Goal: Task Accomplishment & Management: Complete application form

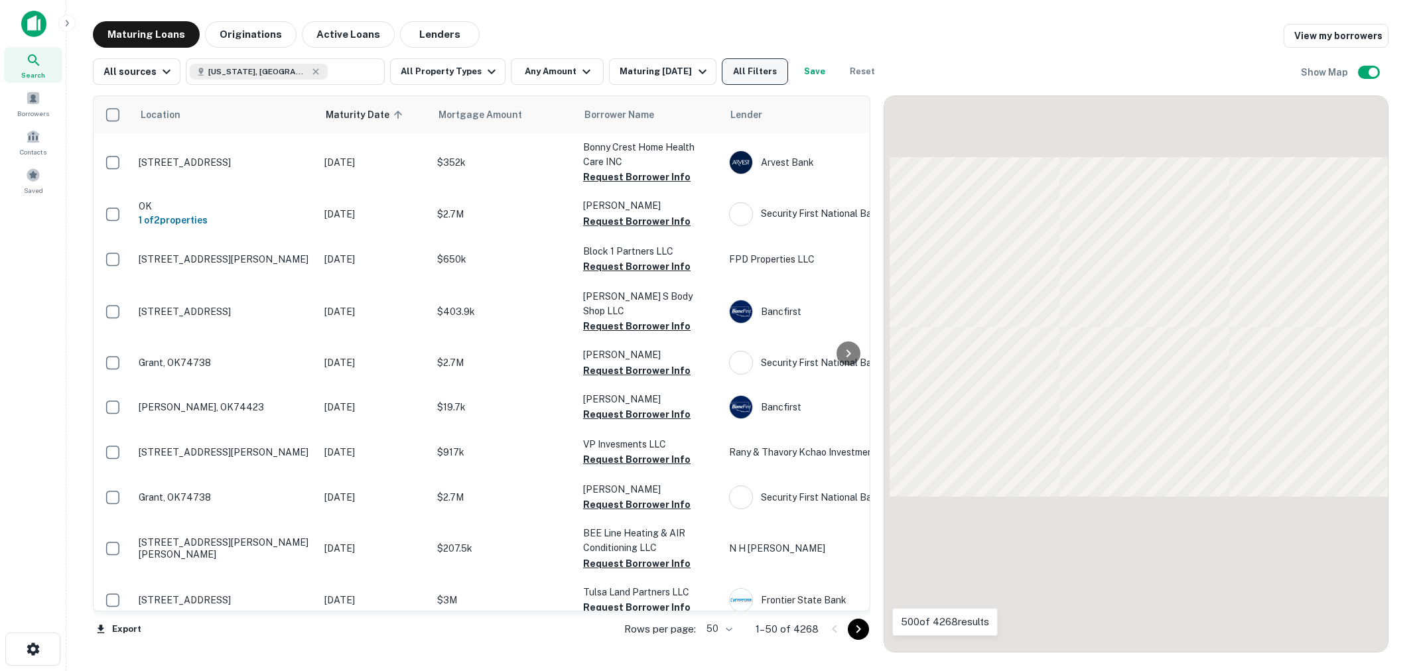
click at [754, 70] on button "All Filters" at bounding box center [755, 71] width 66 height 27
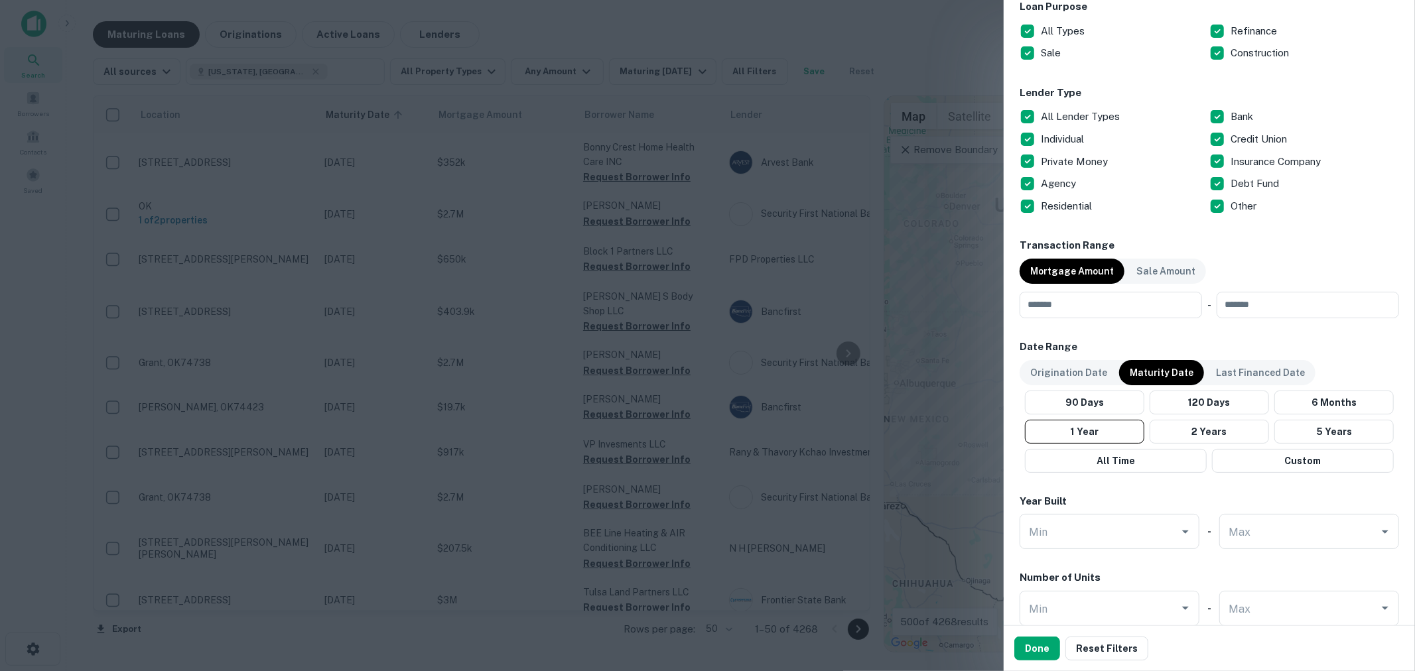
scroll to position [491, 0]
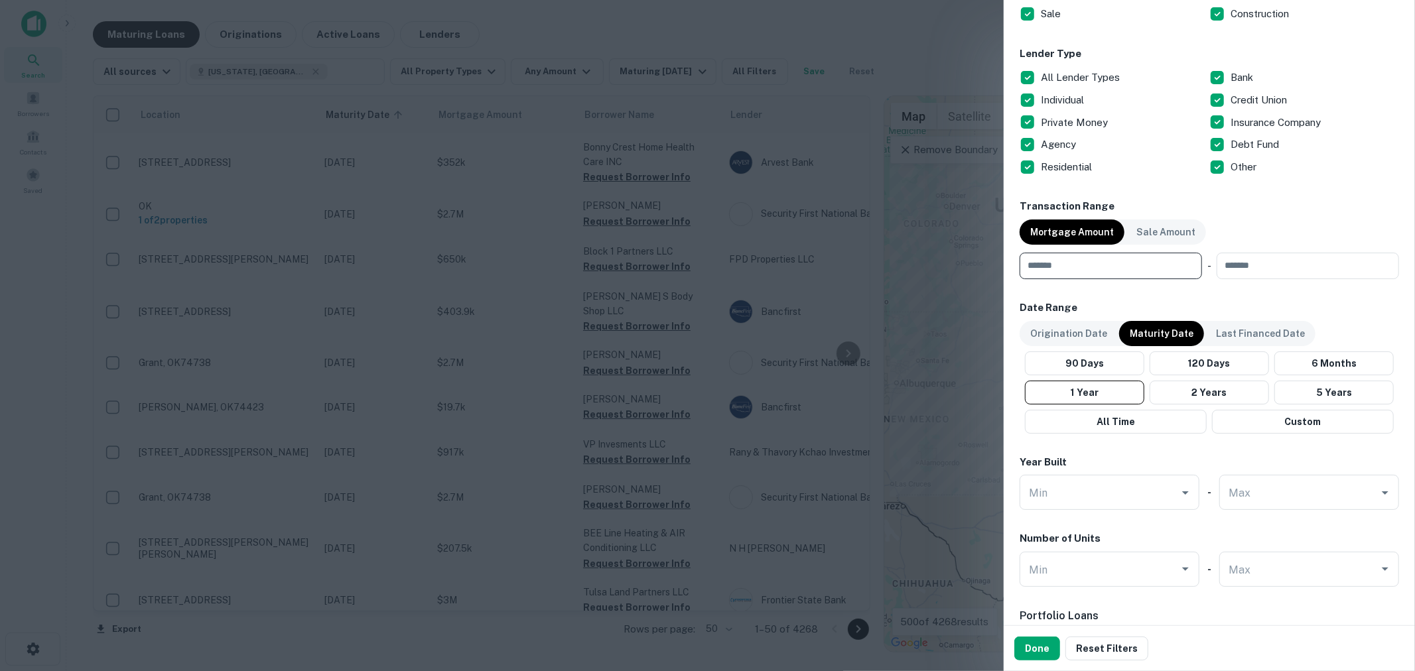
click at [1102, 270] on input "number" at bounding box center [1105, 266] width 173 height 27
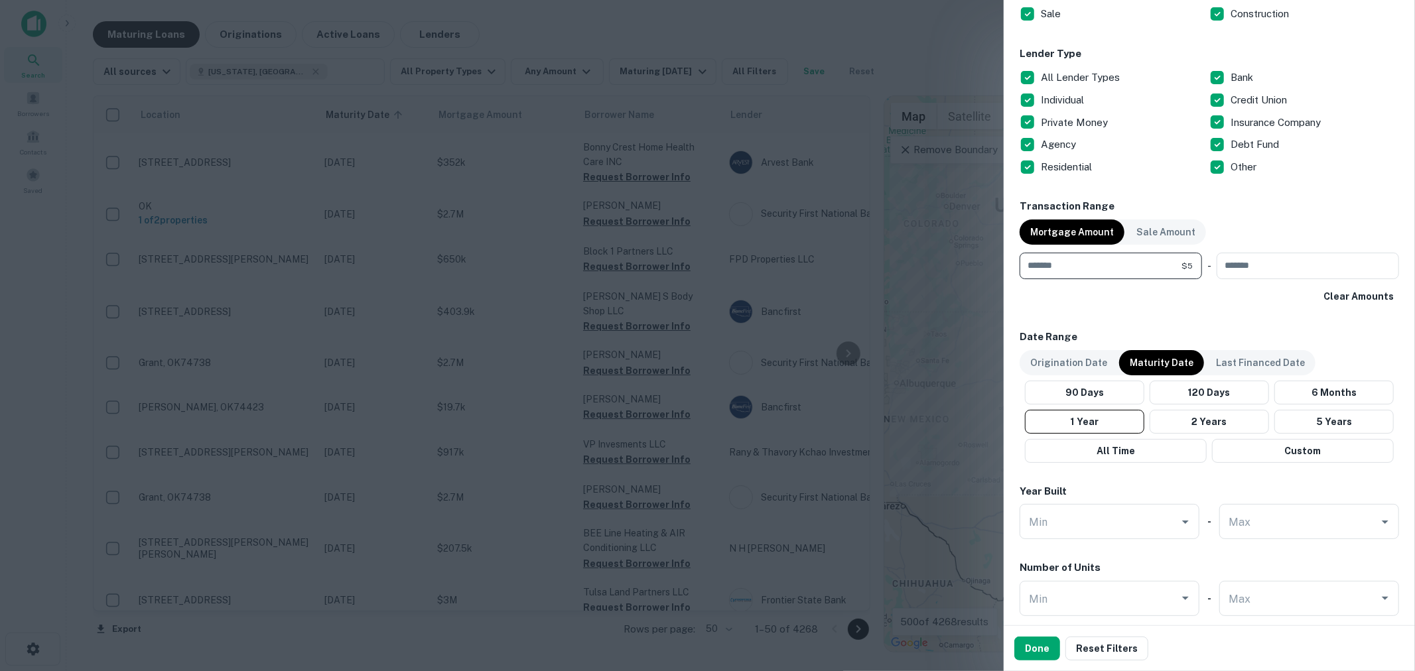
type input "*******"
click at [1156, 361] on p "Maturity Date" at bounding box center [1161, 362] width 64 height 15
click at [1196, 425] on button "2 Years" at bounding box center [1208, 422] width 119 height 24
click at [1041, 647] on button "Done" at bounding box center [1037, 649] width 46 height 24
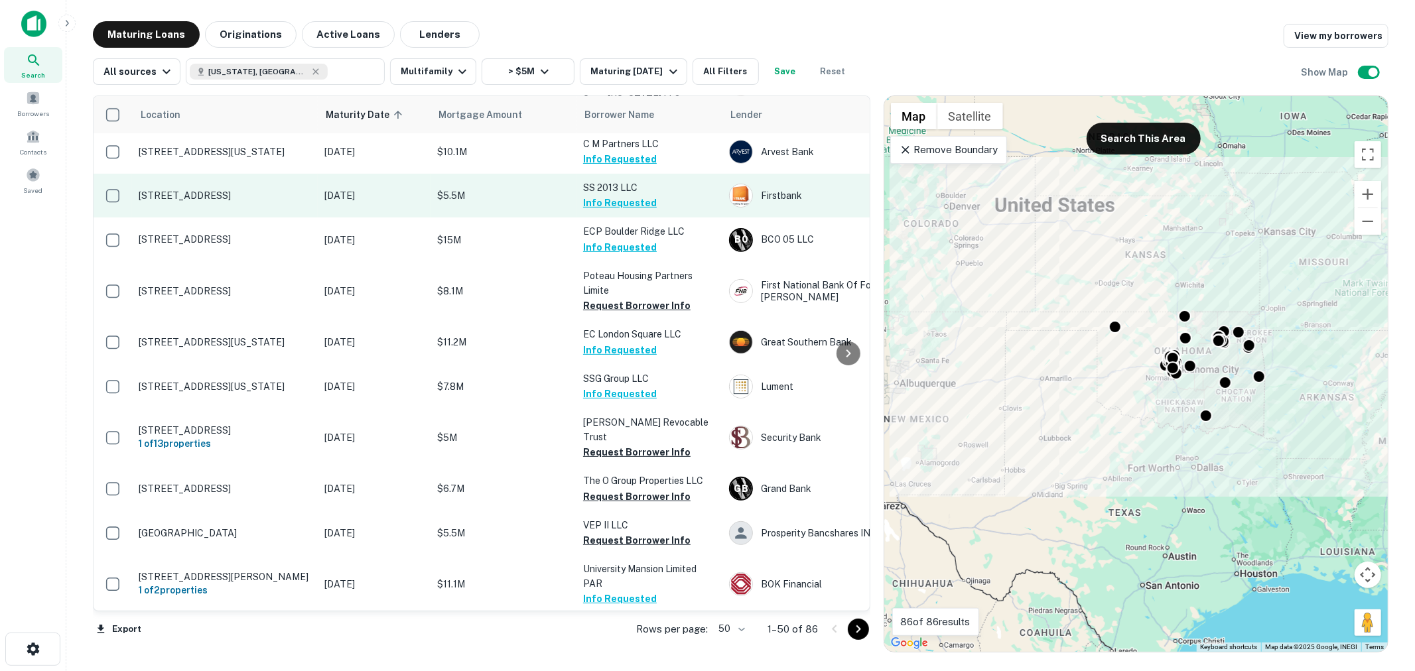
scroll to position [393, 0]
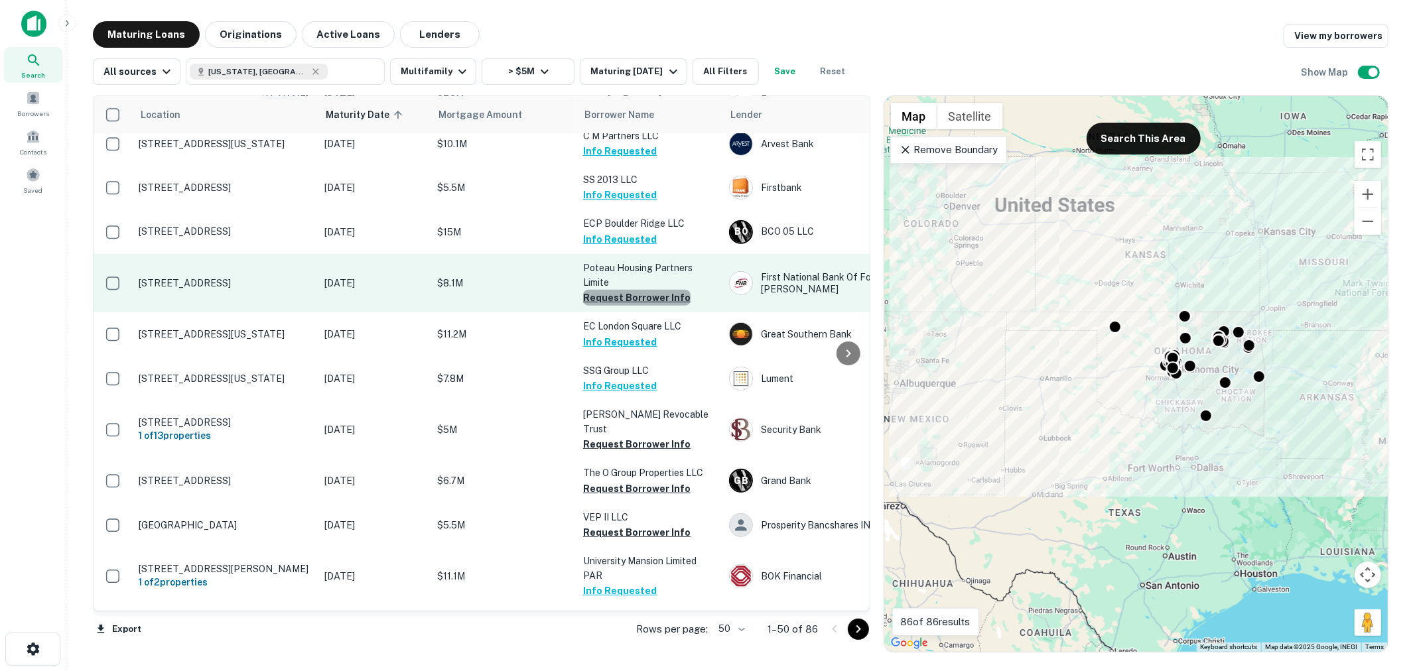
click at [647, 290] on button "Request Borrower Info" at bounding box center [636, 298] width 107 height 16
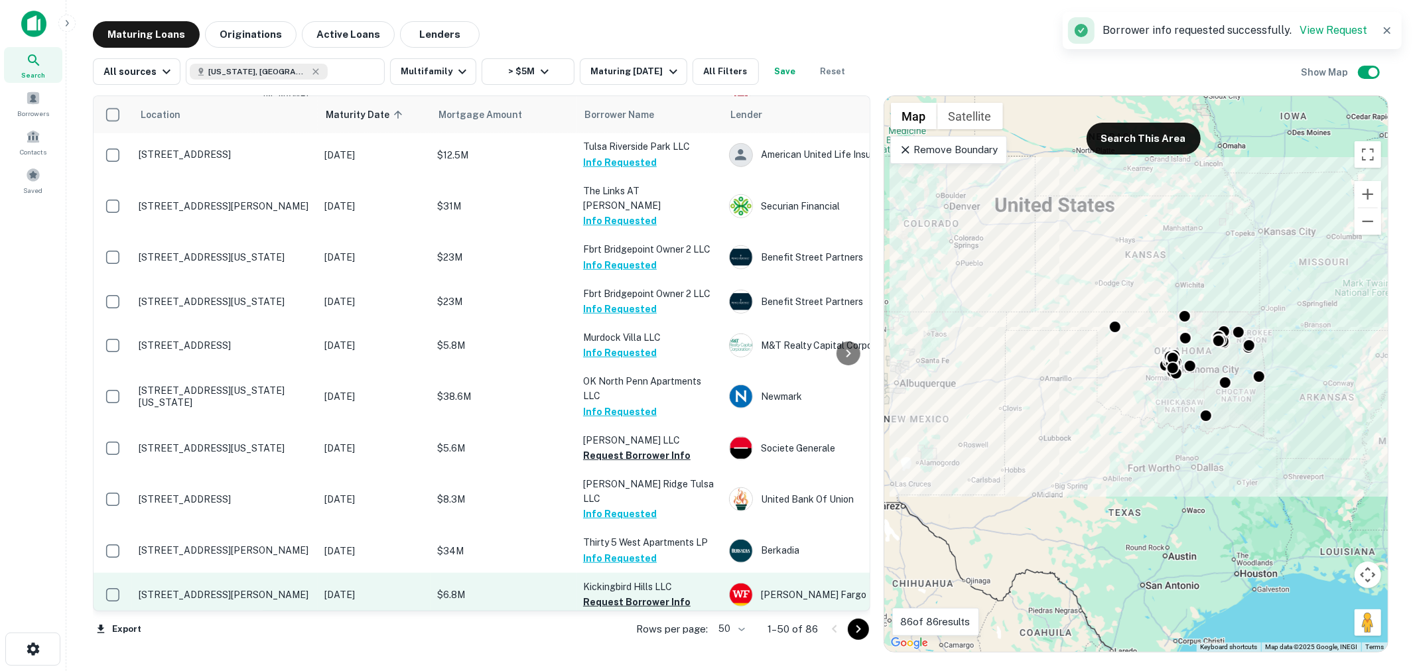
scroll to position [884, 0]
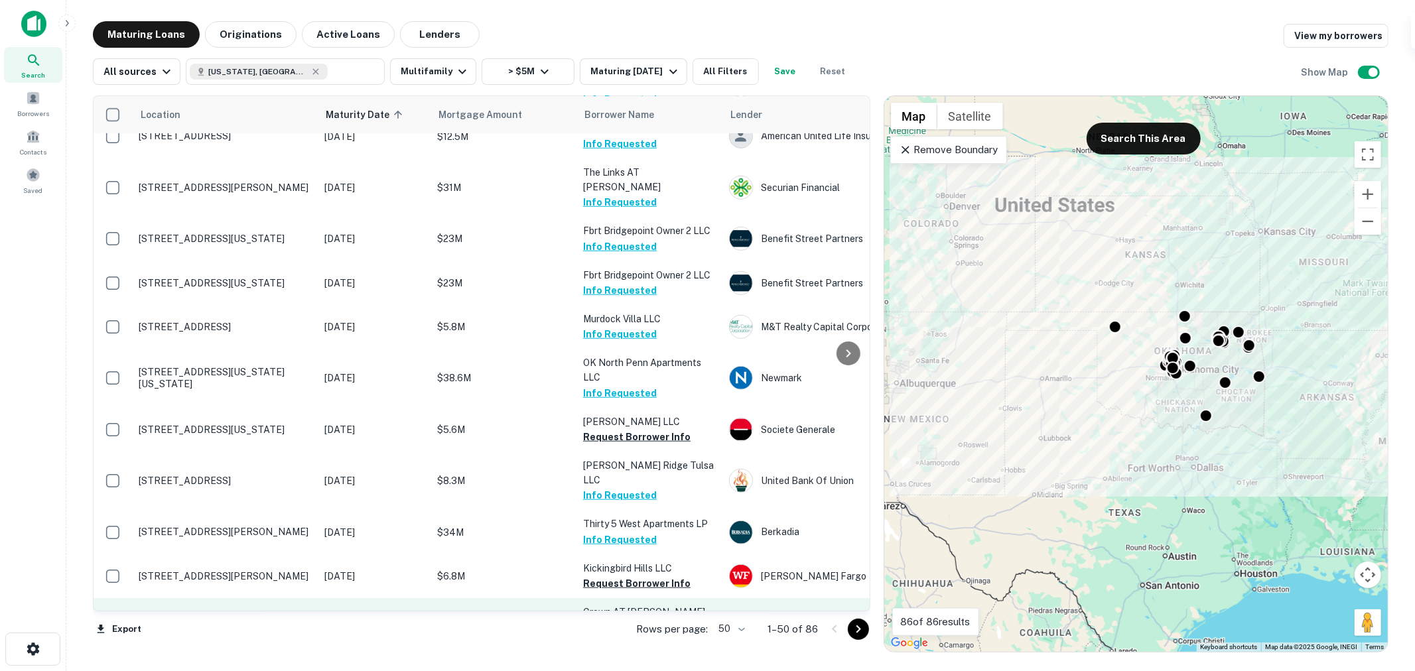
click at [627, 635] on button "Request Borrower Info" at bounding box center [636, 643] width 107 height 16
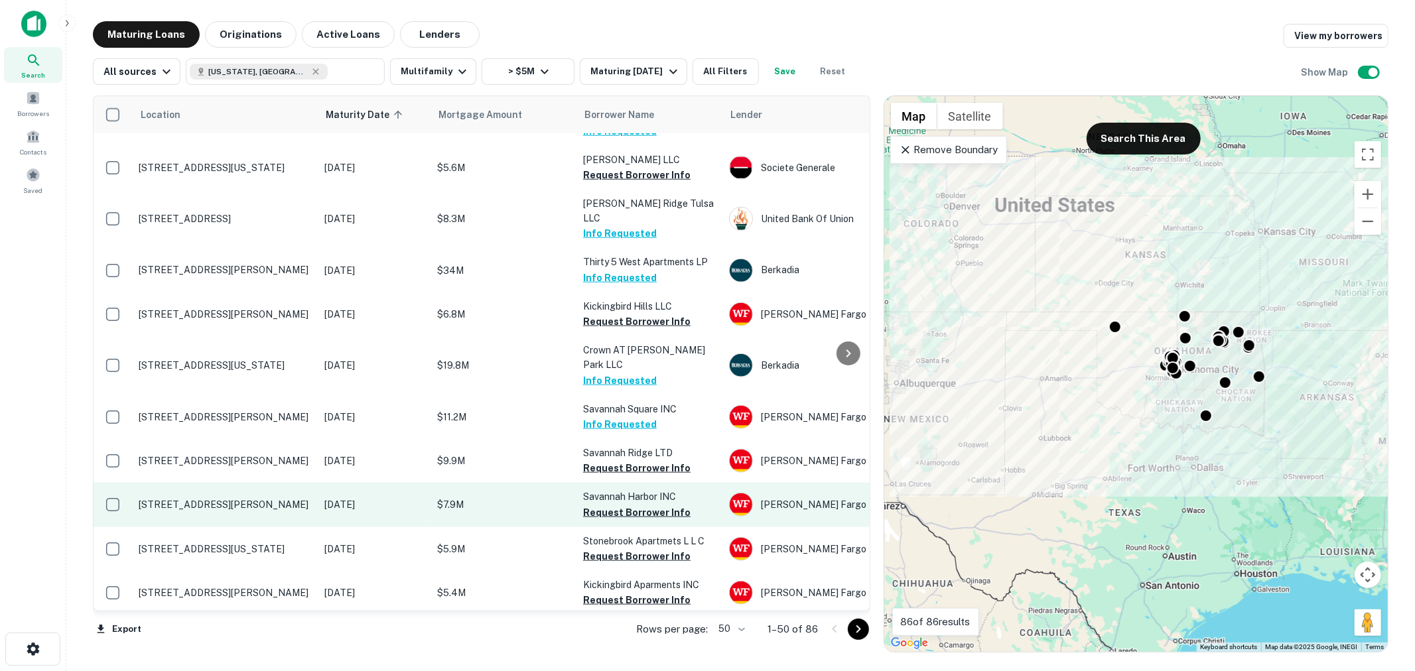
scroll to position [1179, 0]
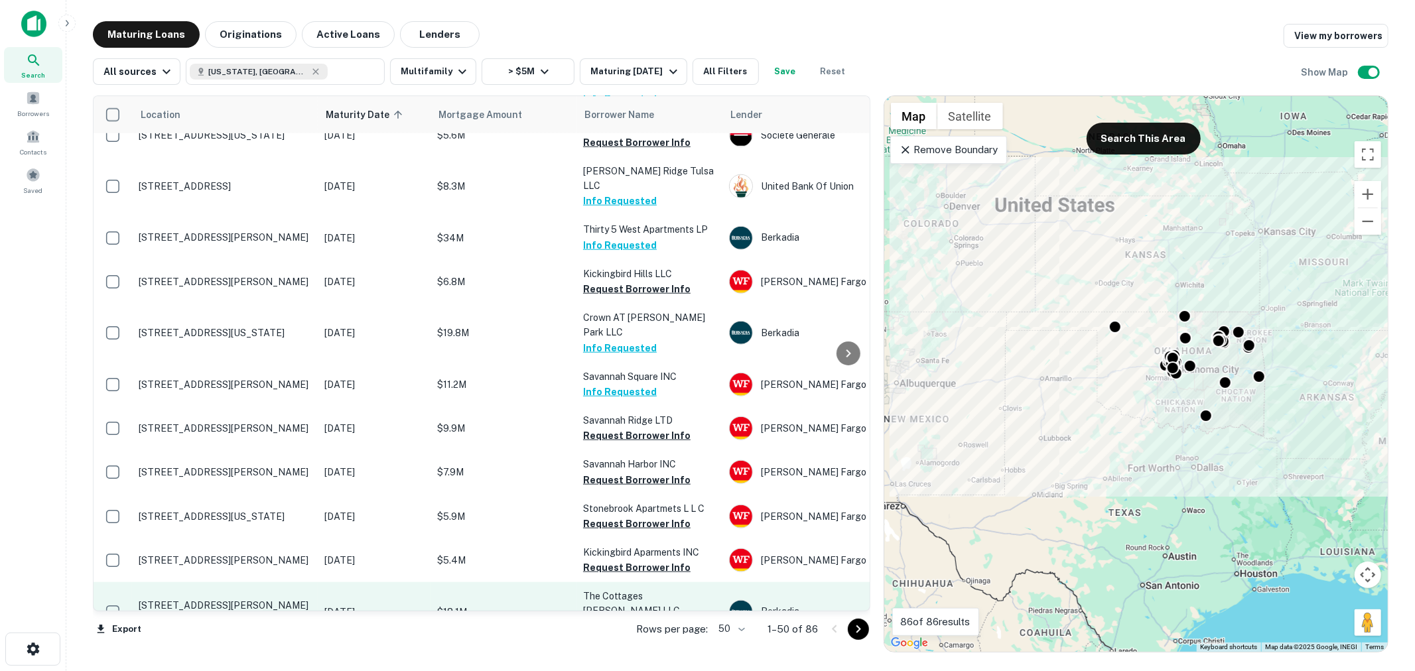
click at [649, 619] on button "Request Borrower Info" at bounding box center [636, 627] width 107 height 16
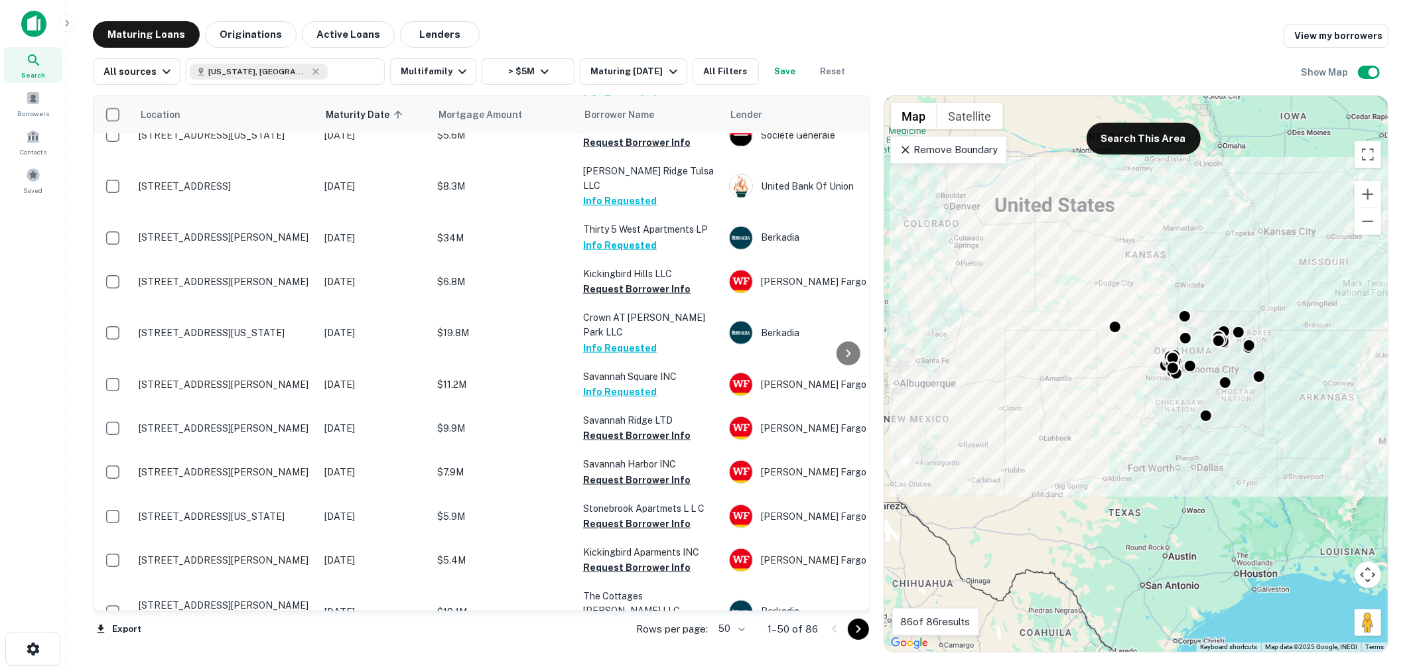
click at [643, 663] on button "Request Borrower Info" at bounding box center [636, 671] width 107 height 16
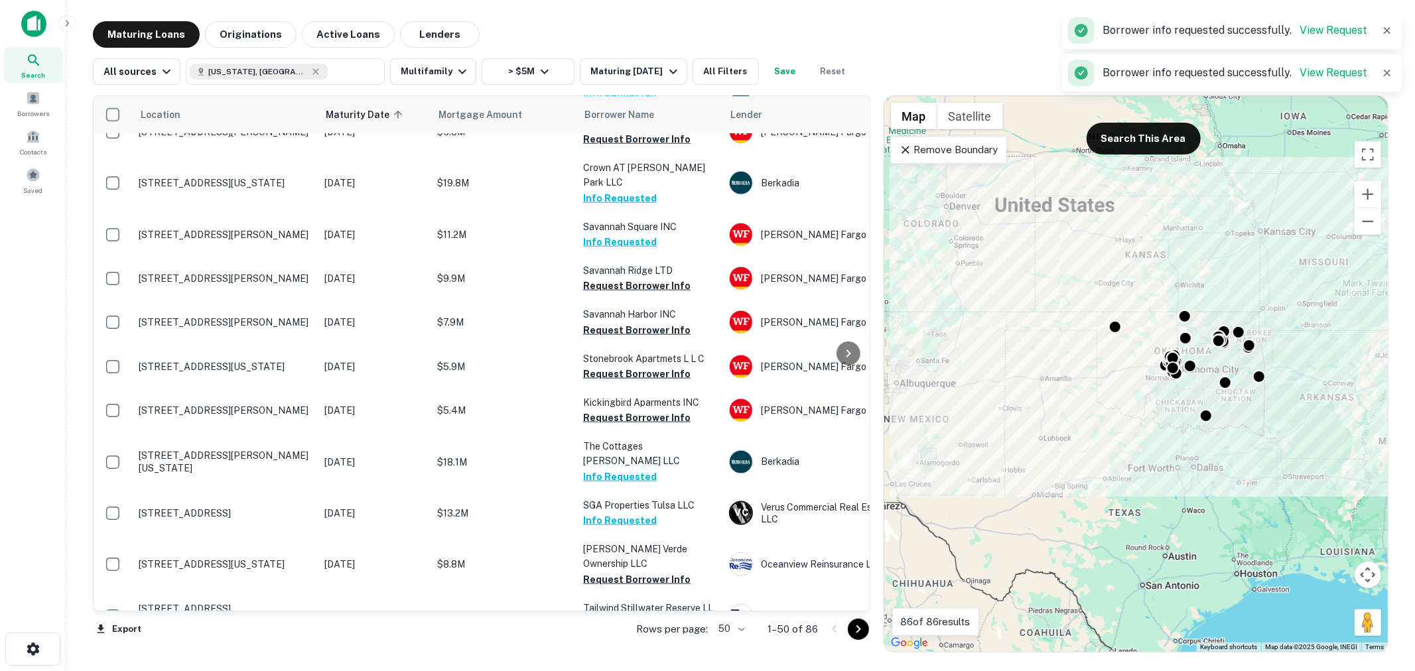
scroll to position [1375, 0]
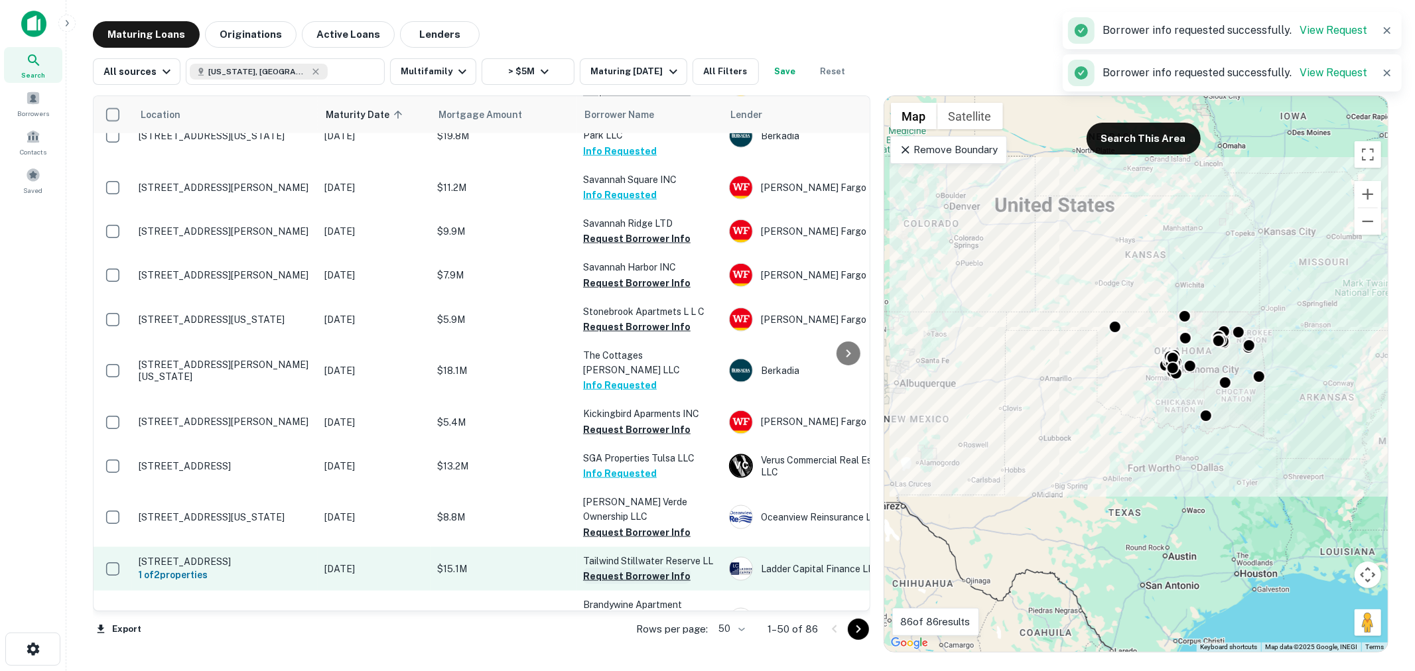
click at [641, 568] on button "Request Borrower Info" at bounding box center [636, 576] width 107 height 16
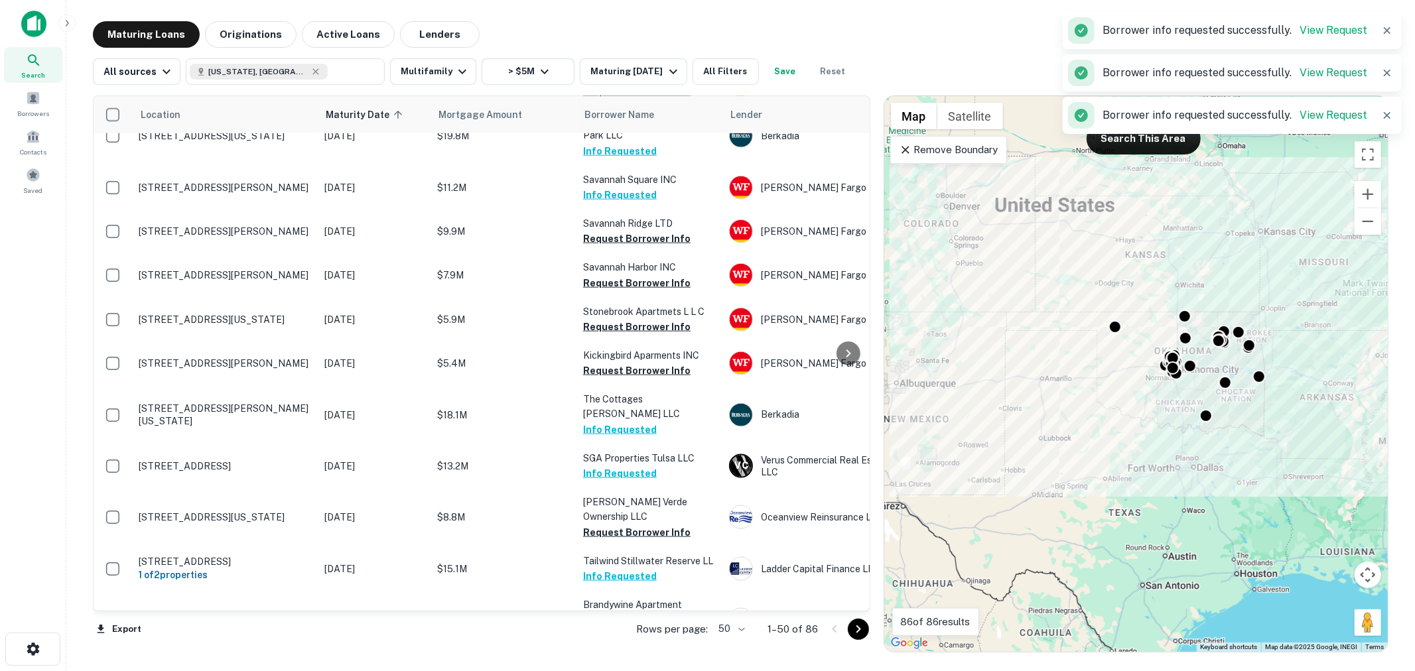
drag, startPoint x: 647, startPoint y: 562, endPoint x: 644, endPoint y: 521, distance: 41.2
click at [641, 671] on button "Request Borrower Info" at bounding box center [636, 679] width 107 height 16
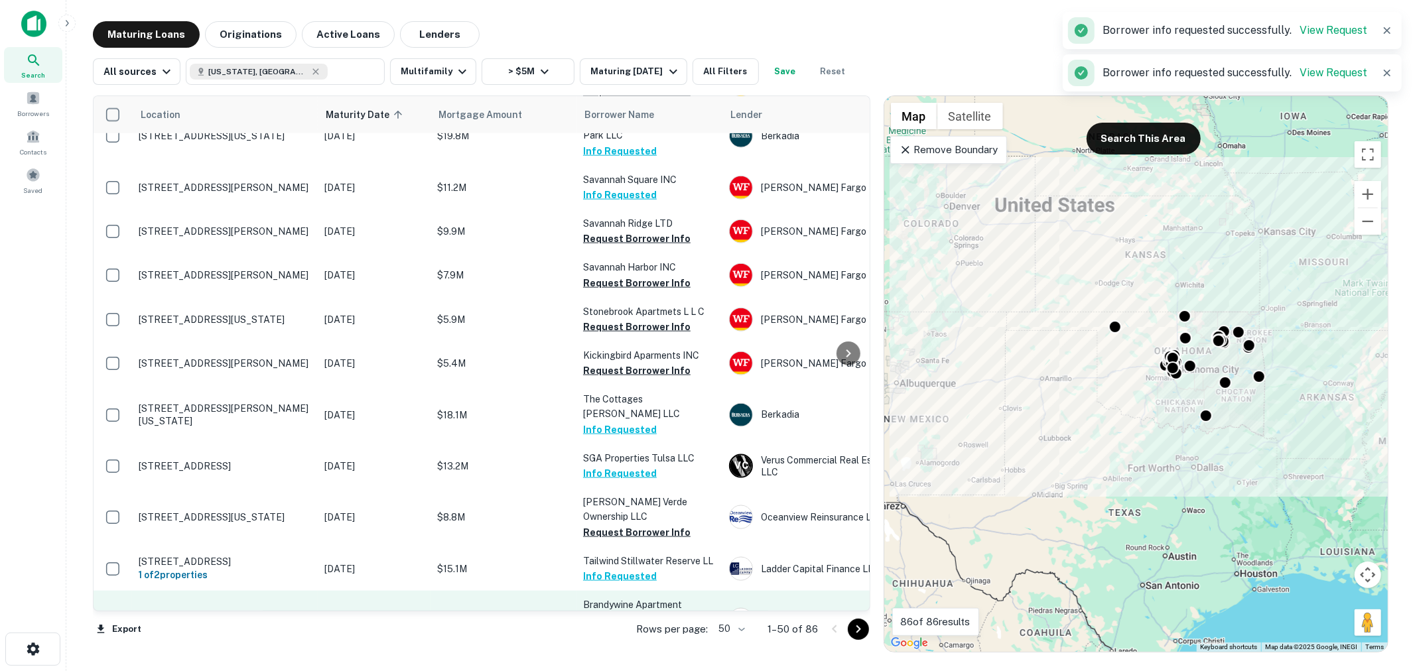
click at [646, 627] on button "Request Borrower Info" at bounding box center [636, 635] width 107 height 16
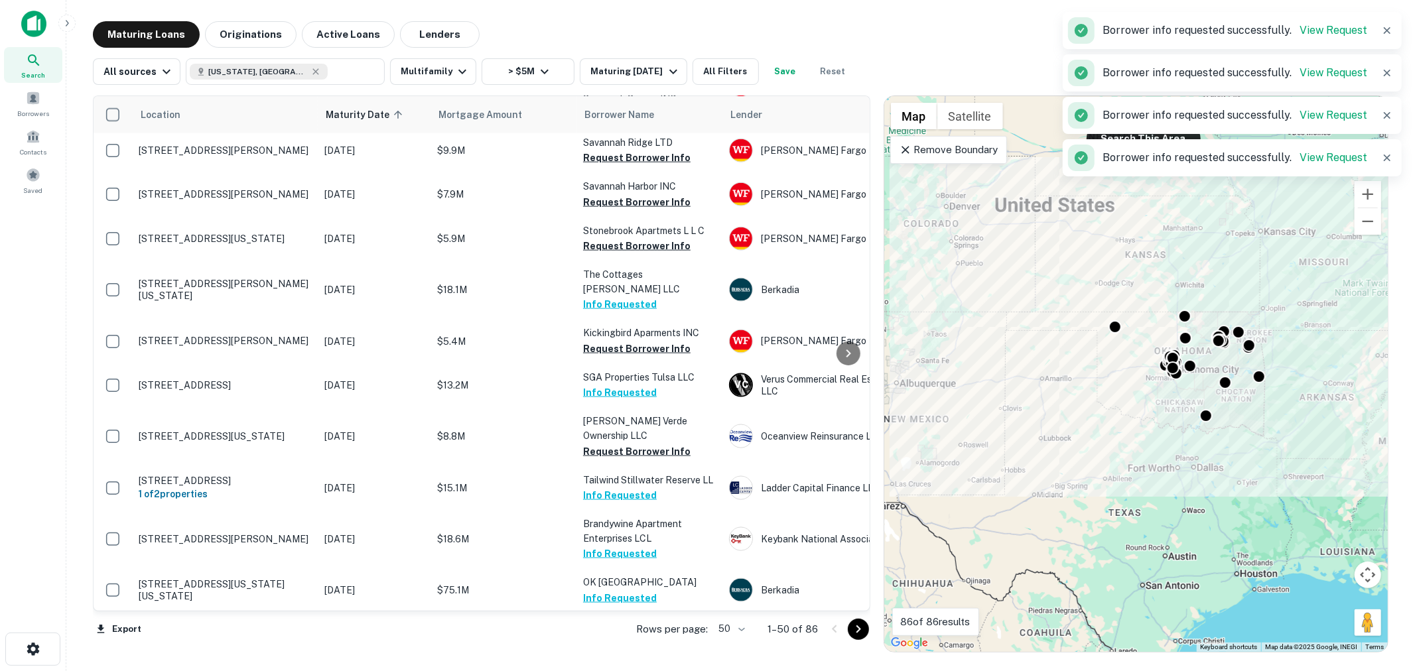
scroll to position [1572, 0]
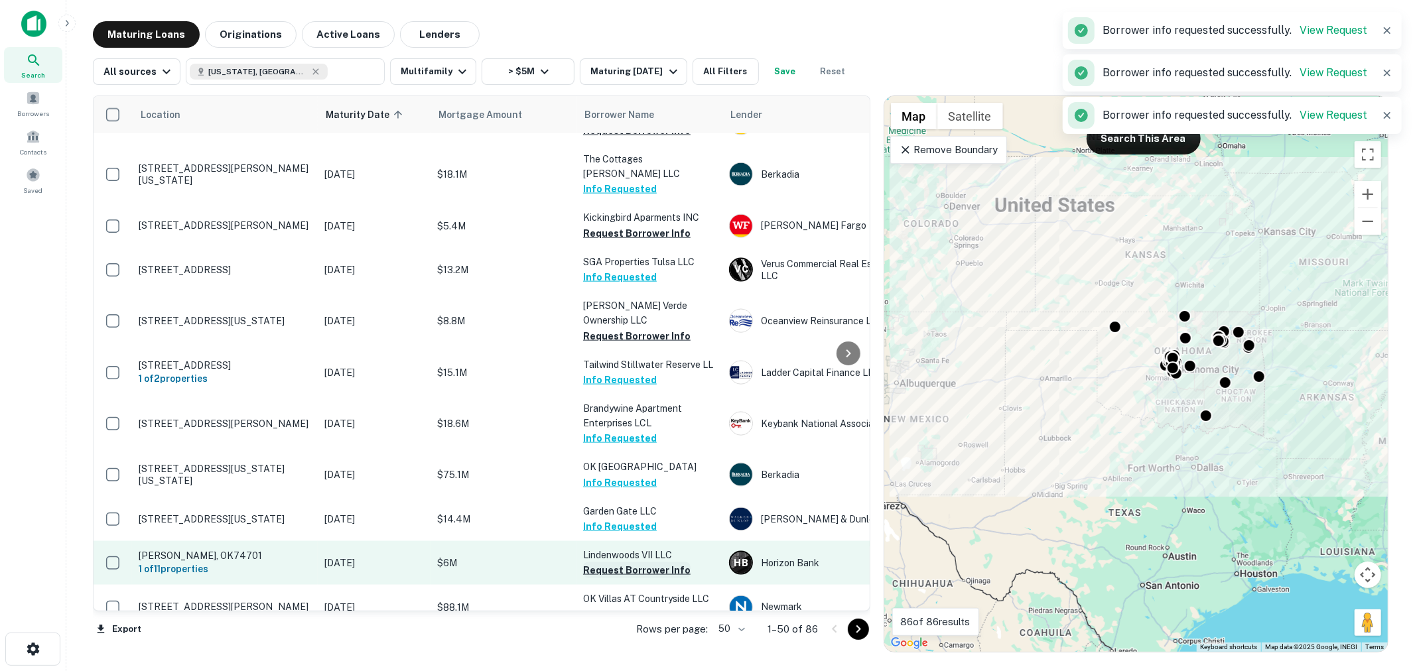
click at [638, 562] on button "Request Borrower Info" at bounding box center [636, 570] width 107 height 16
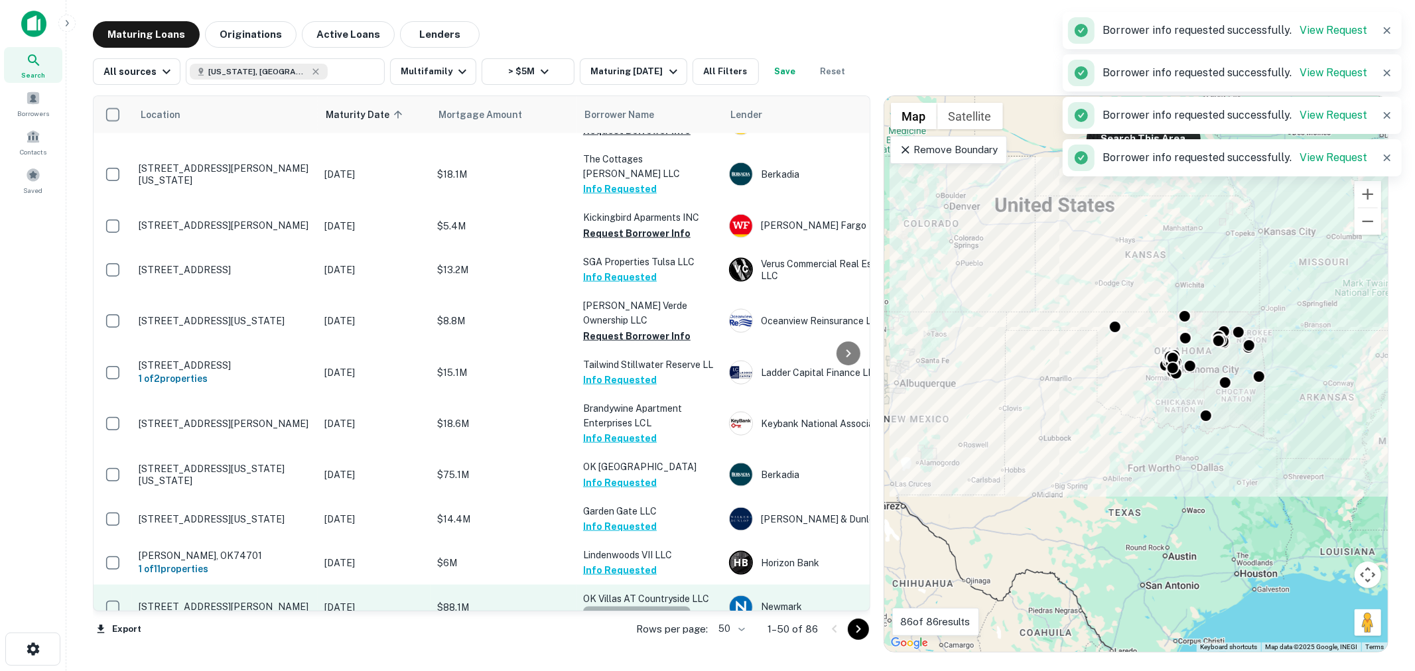
click at [640, 607] on button "Request Borrower Info" at bounding box center [636, 615] width 107 height 16
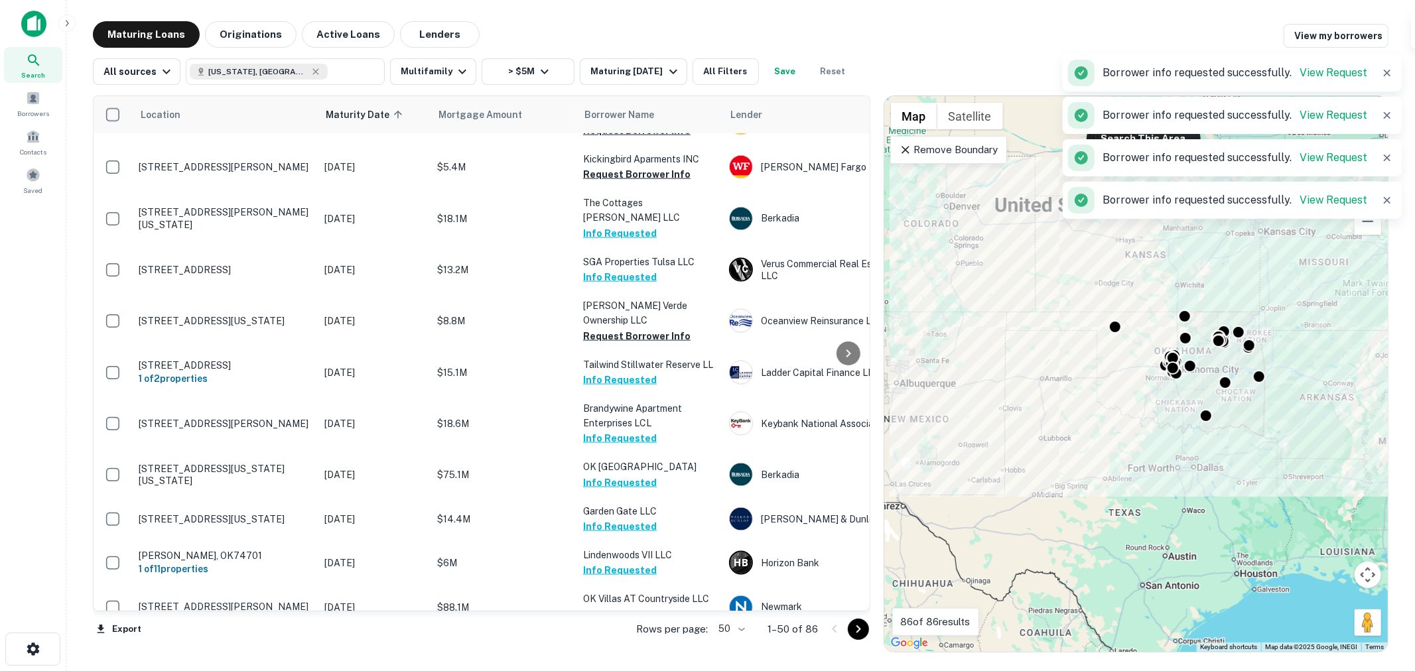
click at [639, 651] on button "Request Borrower Info" at bounding box center [636, 659] width 107 height 16
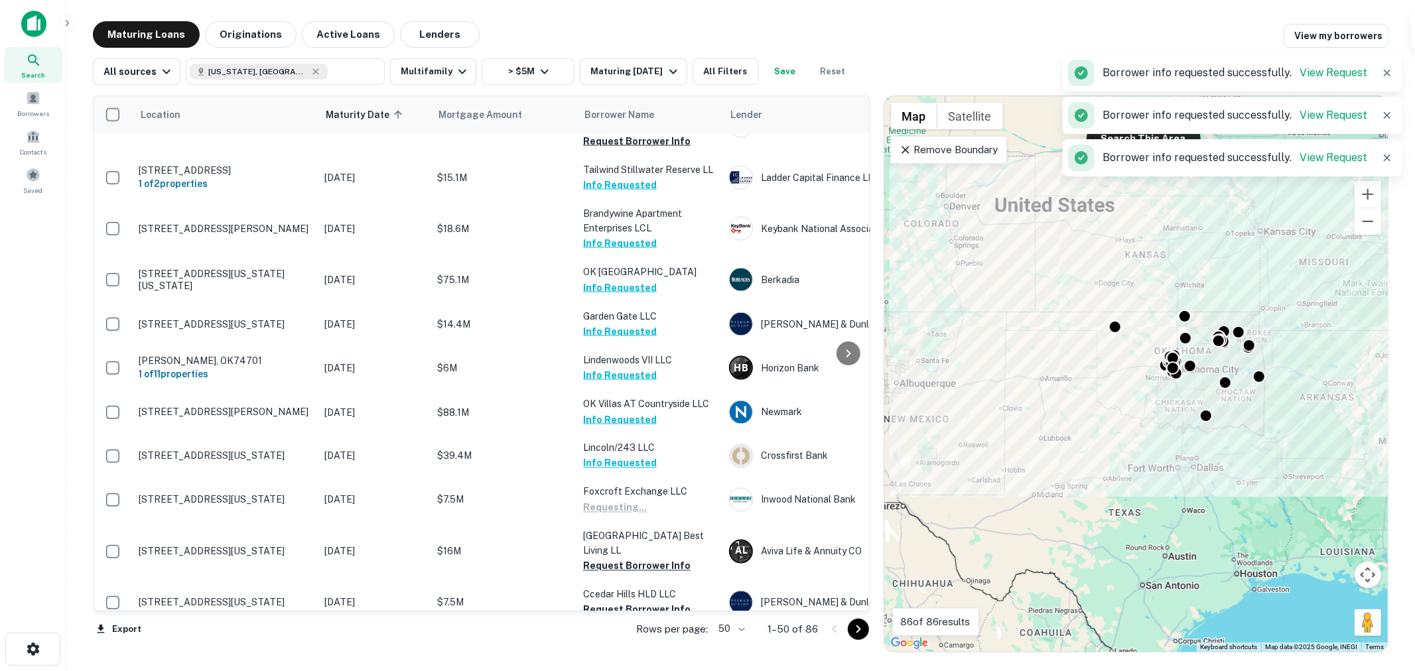
scroll to position [1768, 0]
click at [631, 660] on button "Request Borrower Info" at bounding box center [636, 668] width 107 height 16
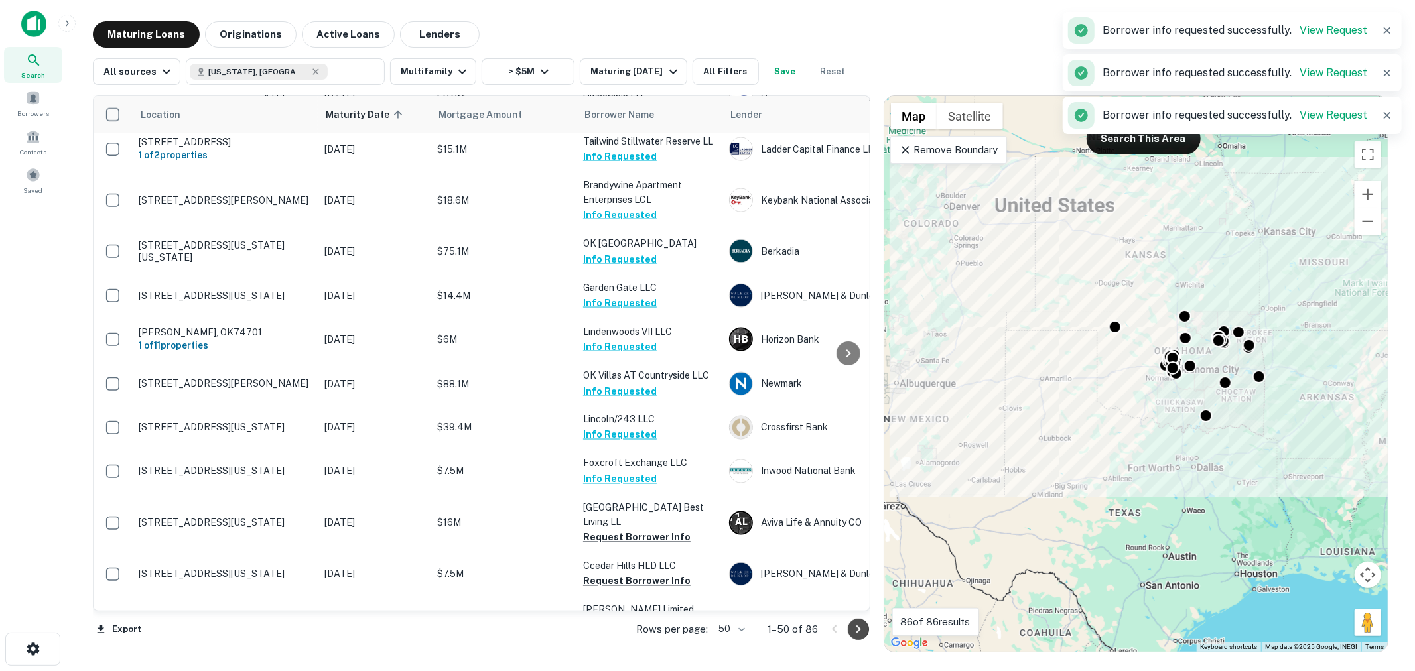
click at [854, 630] on icon "Go to next page" at bounding box center [858, 629] width 16 height 16
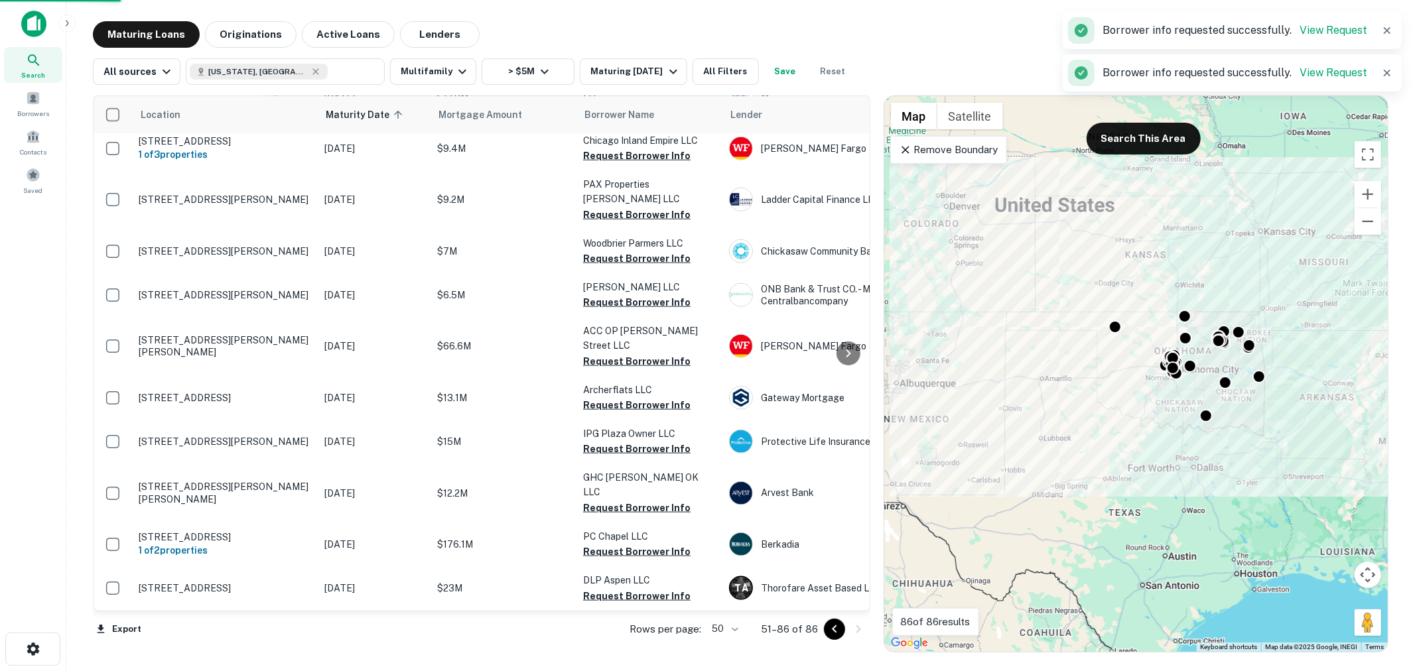
scroll to position [1270, 0]
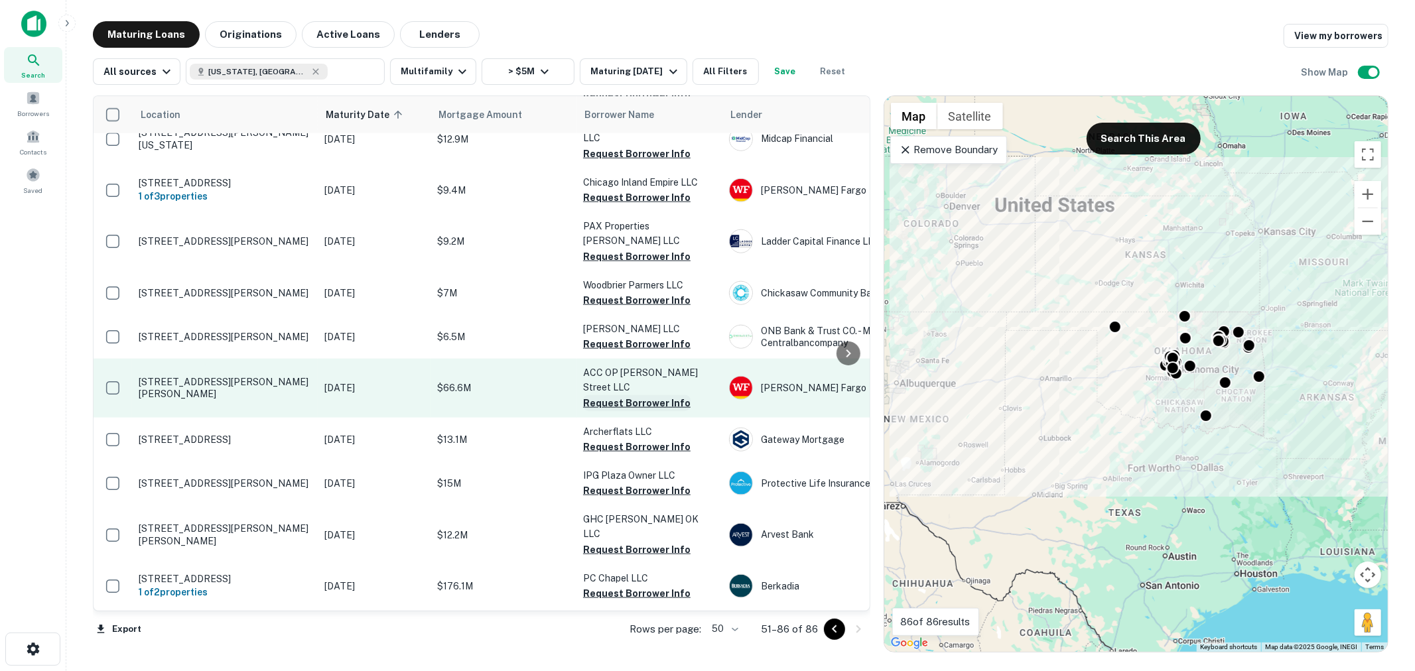
click at [638, 395] on button "Request Borrower Info" at bounding box center [636, 403] width 107 height 16
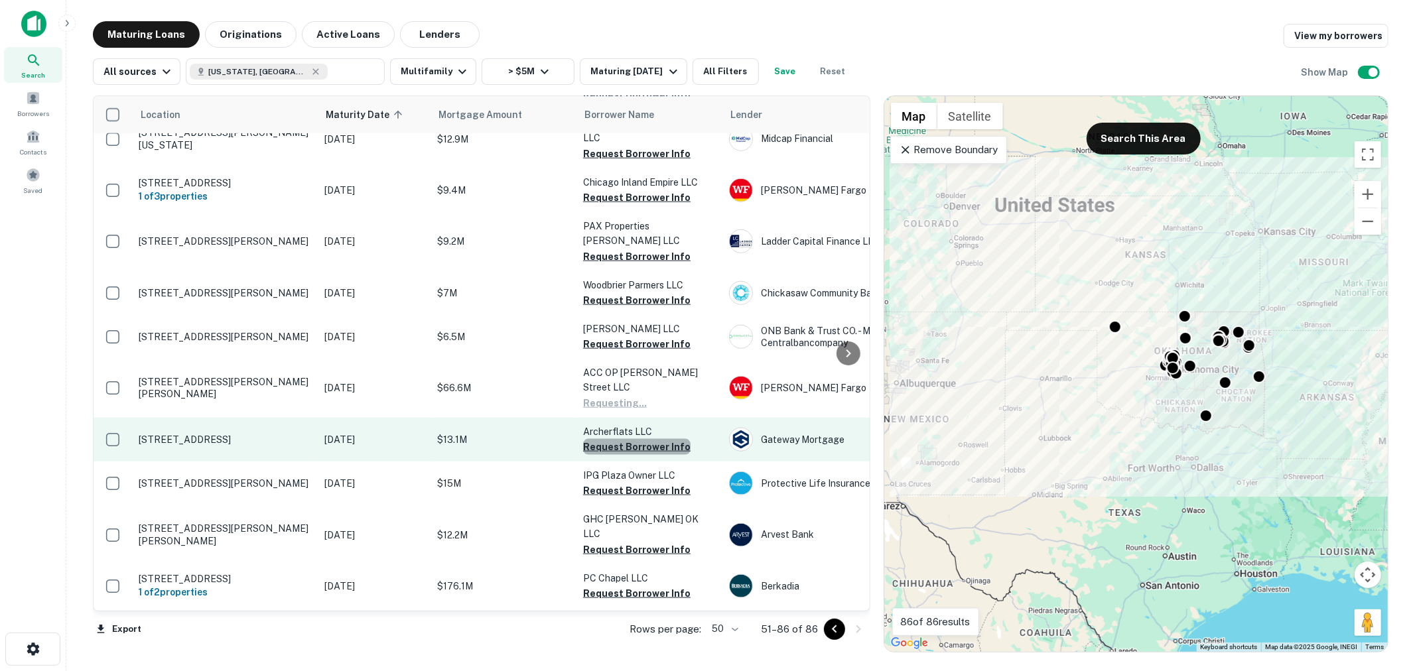
click at [637, 439] on button "Request Borrower Info" at bounding box center [636, 447] width 107 height 16
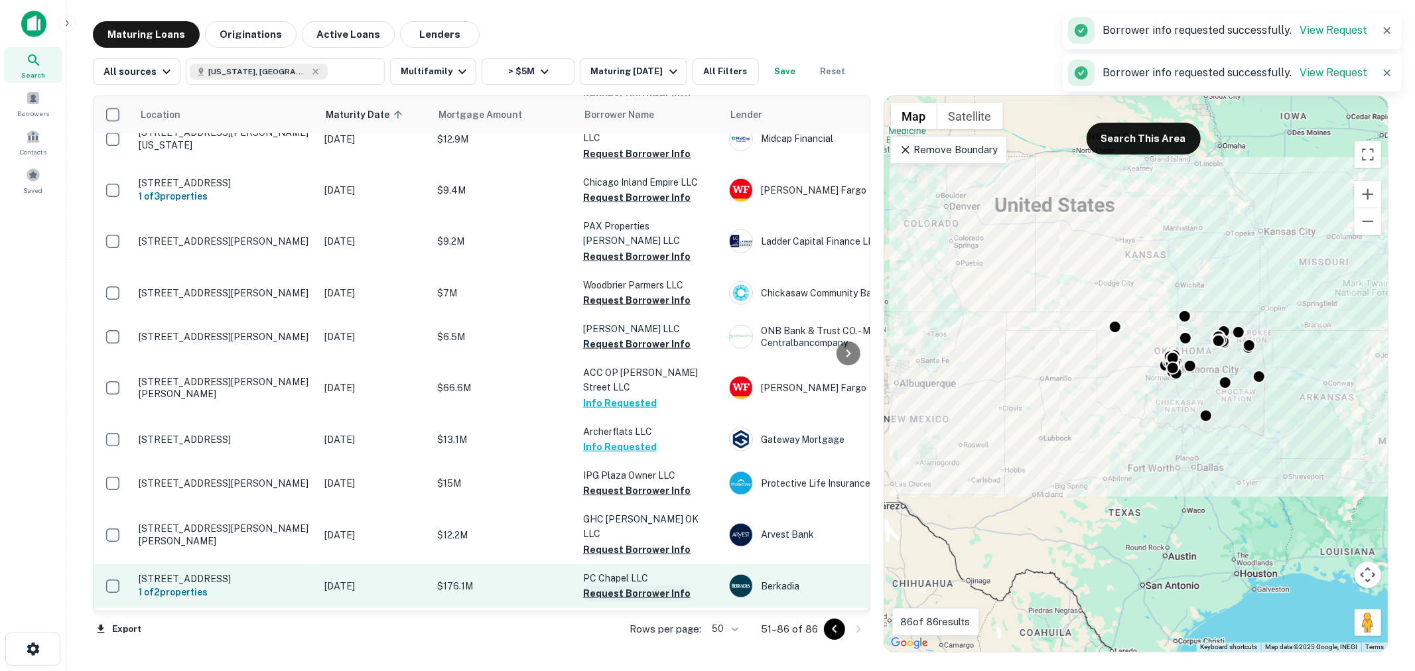
click at [633, 542] on button "Request Borrower Info" at bounding box center [636, 550] width 107 height 16
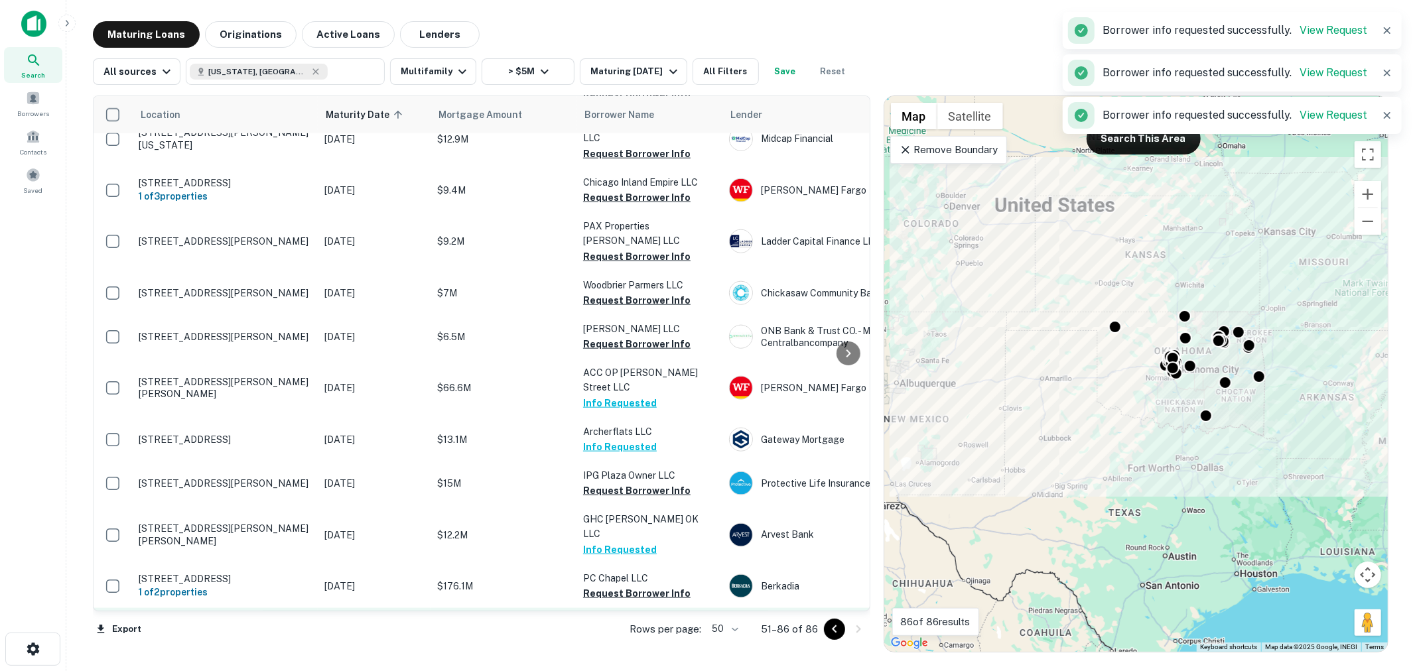
click at [640, 630] on button "Request Borrower Info" at bounding box center [636, 638] width 107 height 16
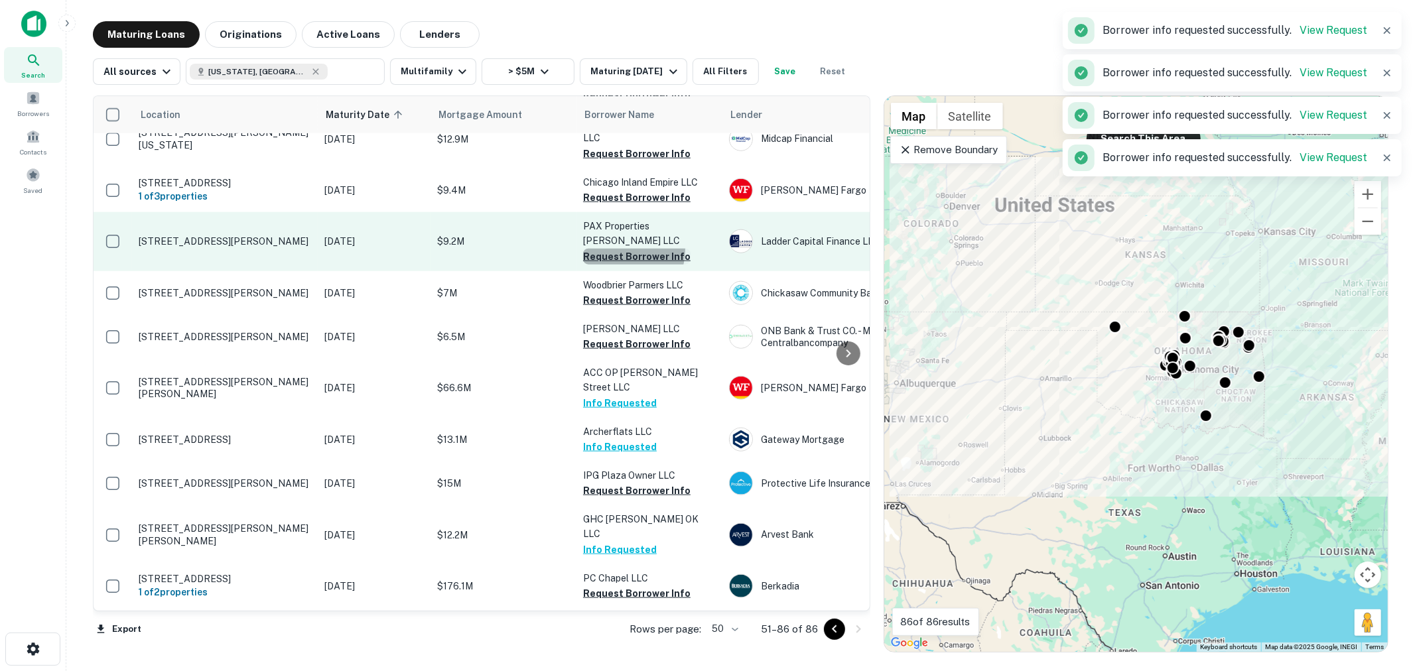
click at [617, 249] on button "Request Borrower Info" at bounding box center [636, 257] width 107 height 16
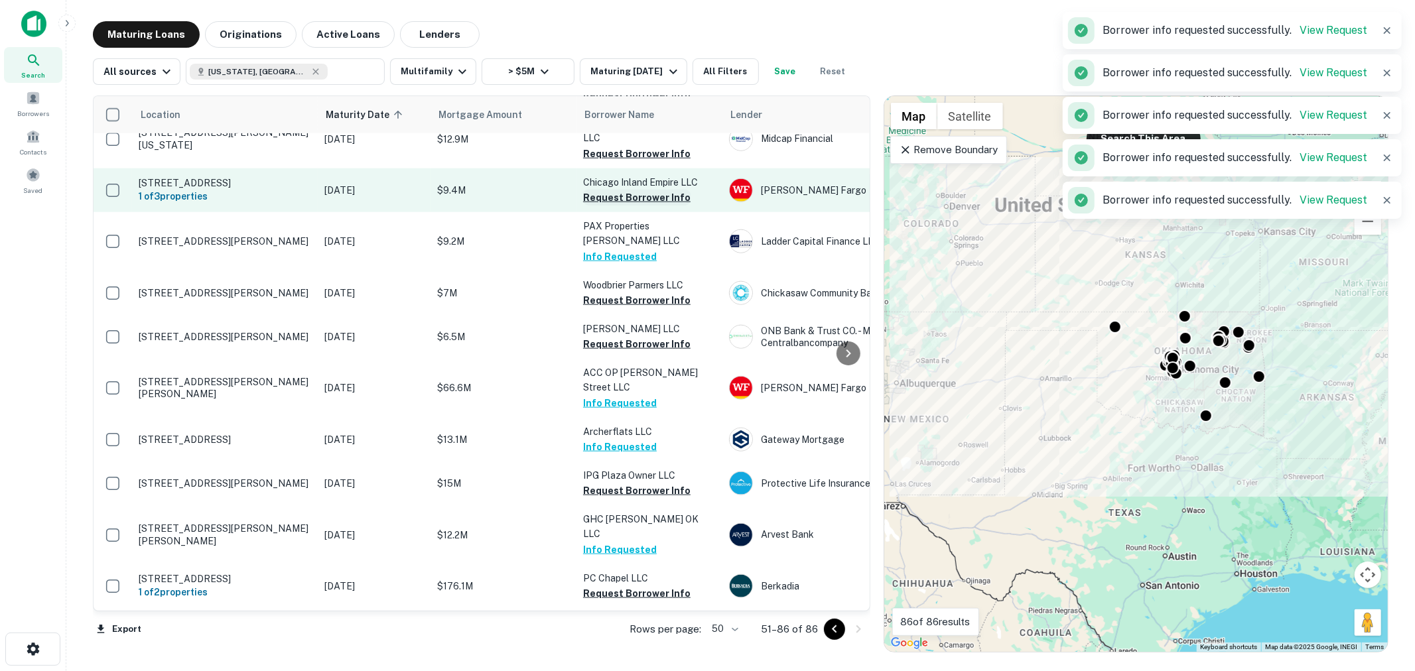
click at [628, 190] on button "Request Borrower Info" at bounding box center [636, 198] width 107 height 16
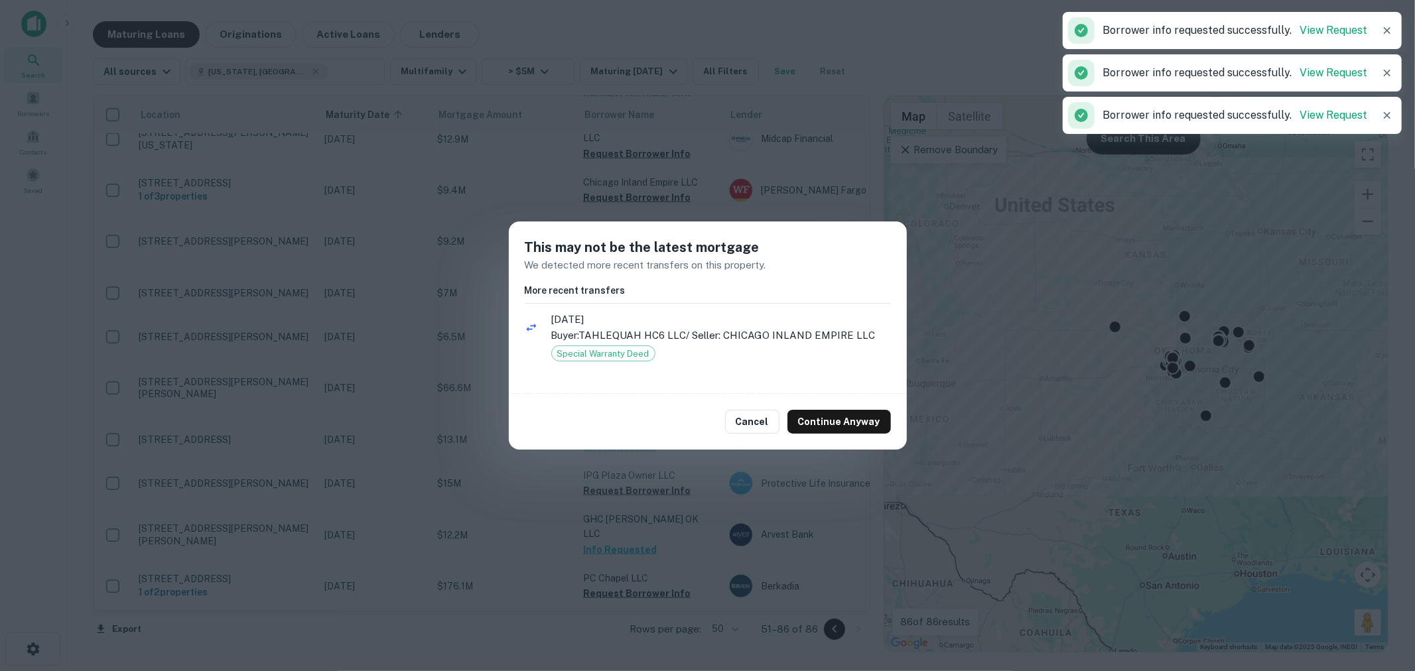
click at [831, 436] on div "Cancel Continue Anyway" at bounding box center [708, 422] width 398 height 56
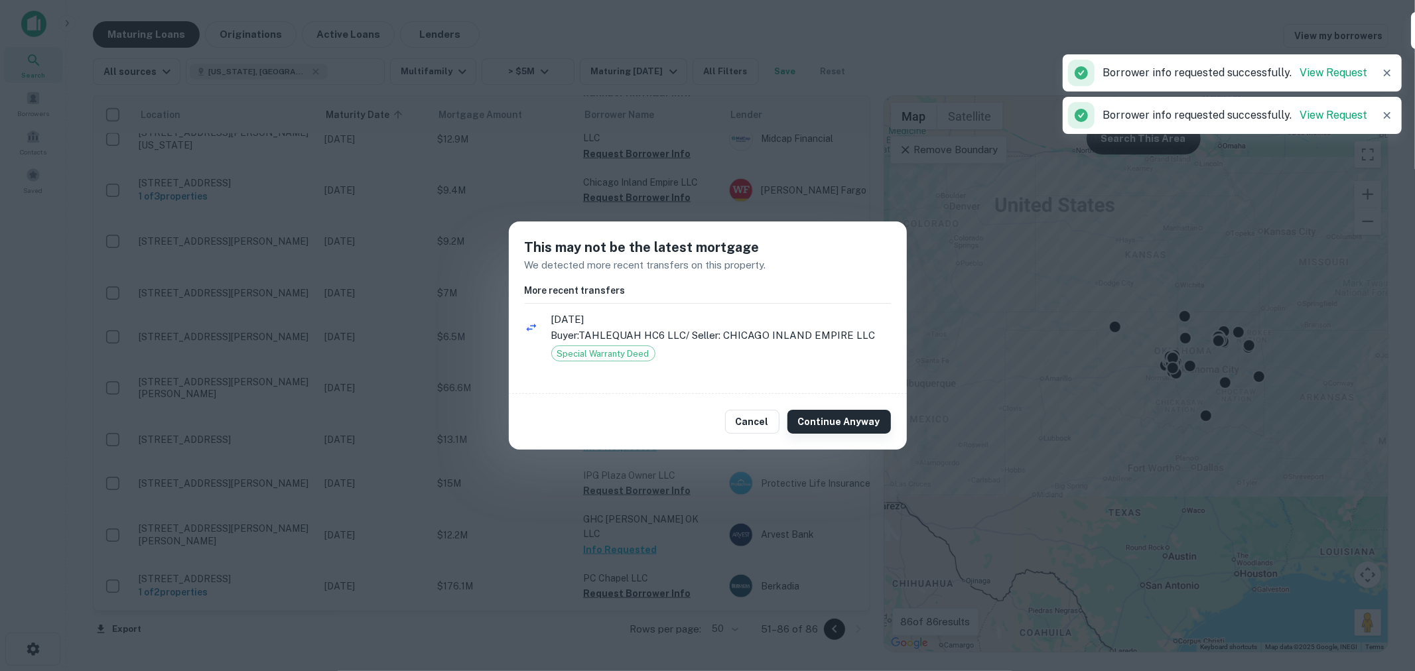
click at [859, 421] on button "Continue Anyway" at bounding box center [838, 422] width 103 height 24
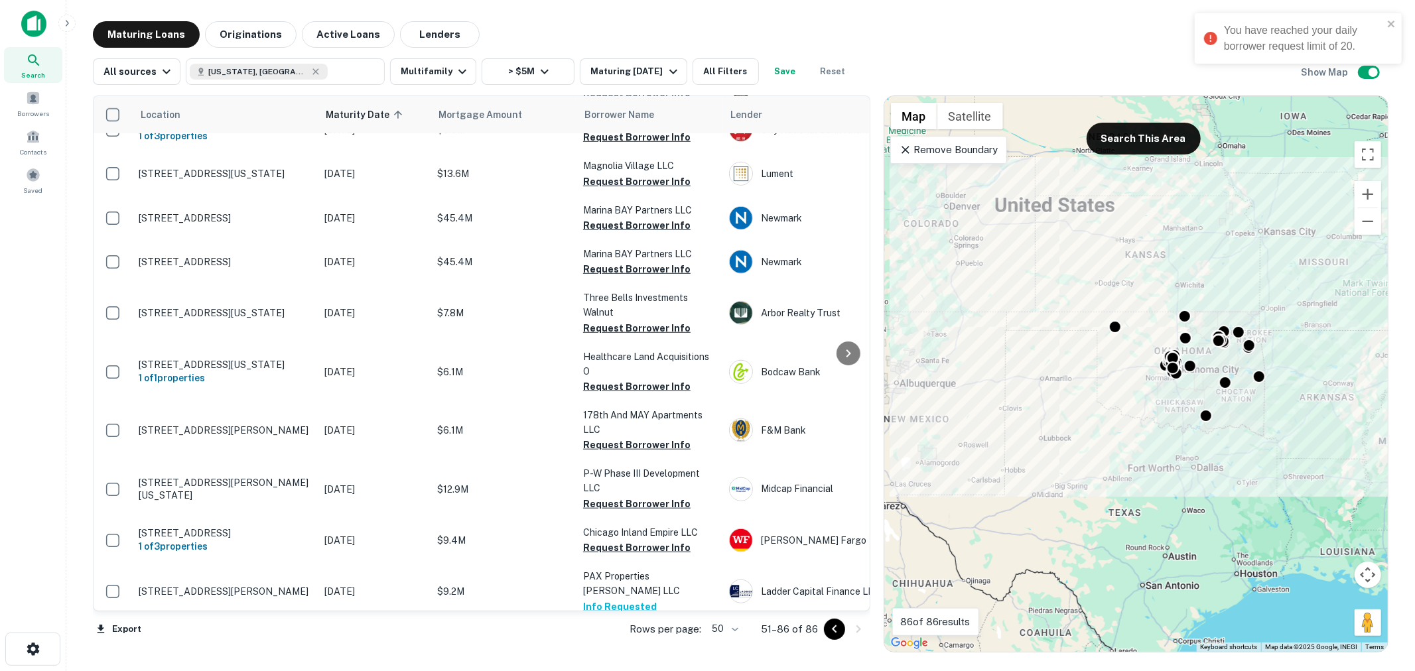
scroll to position [877, 0]
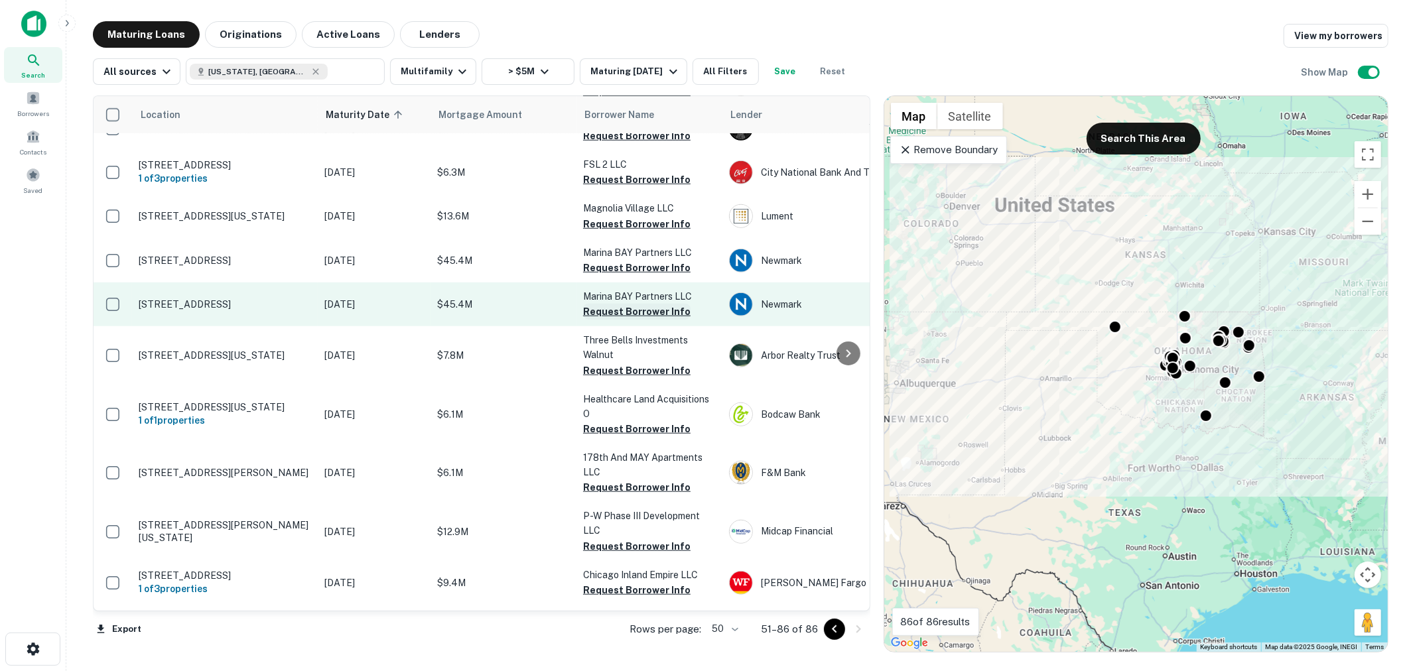
click at [641, 304] on button "Request Borrower Info" at bounding box center [636, 312] width 107 height 16
